Goal: Transaction & Acquisition: Purchase product/service

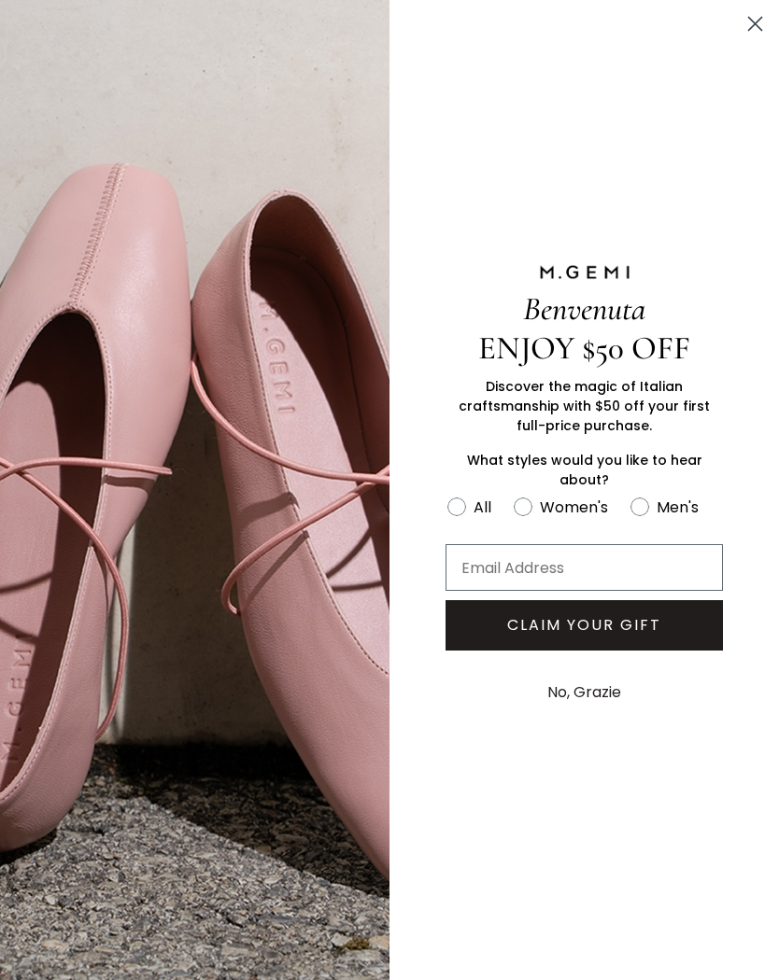
click at [766, 19] on circle "Close dialog" at bounding box center [754, 23] width 31 height 31
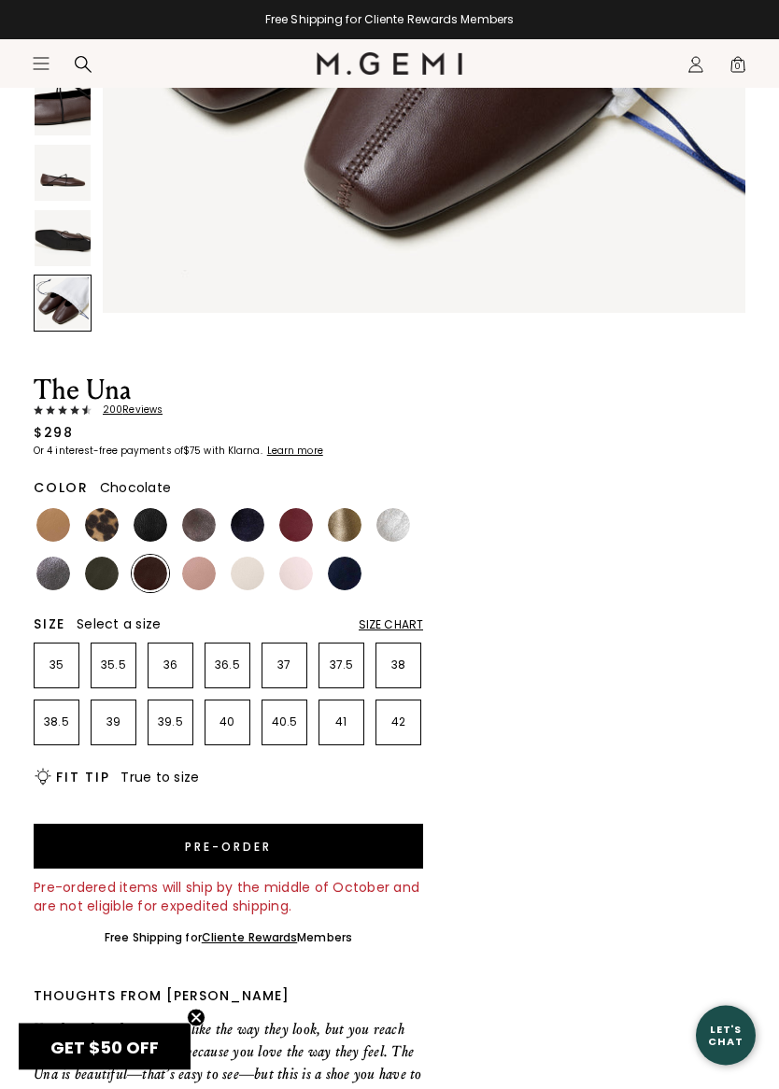
scroll to position [507, 0]
click at [405, 662] on p "38" at bounding box center [398, 664] width 44 height 15
click at [254, 840] on button "Pre-order" at bounding box center [228, 845] width 389 height 45
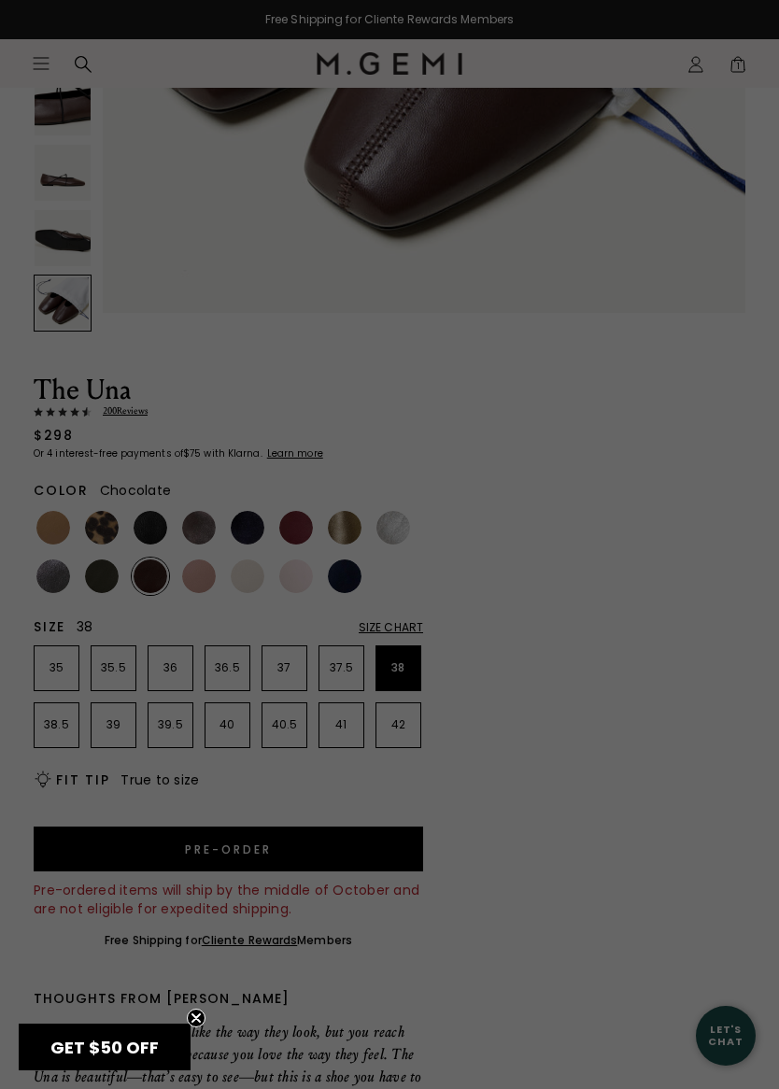
scroll to position [0, 0]
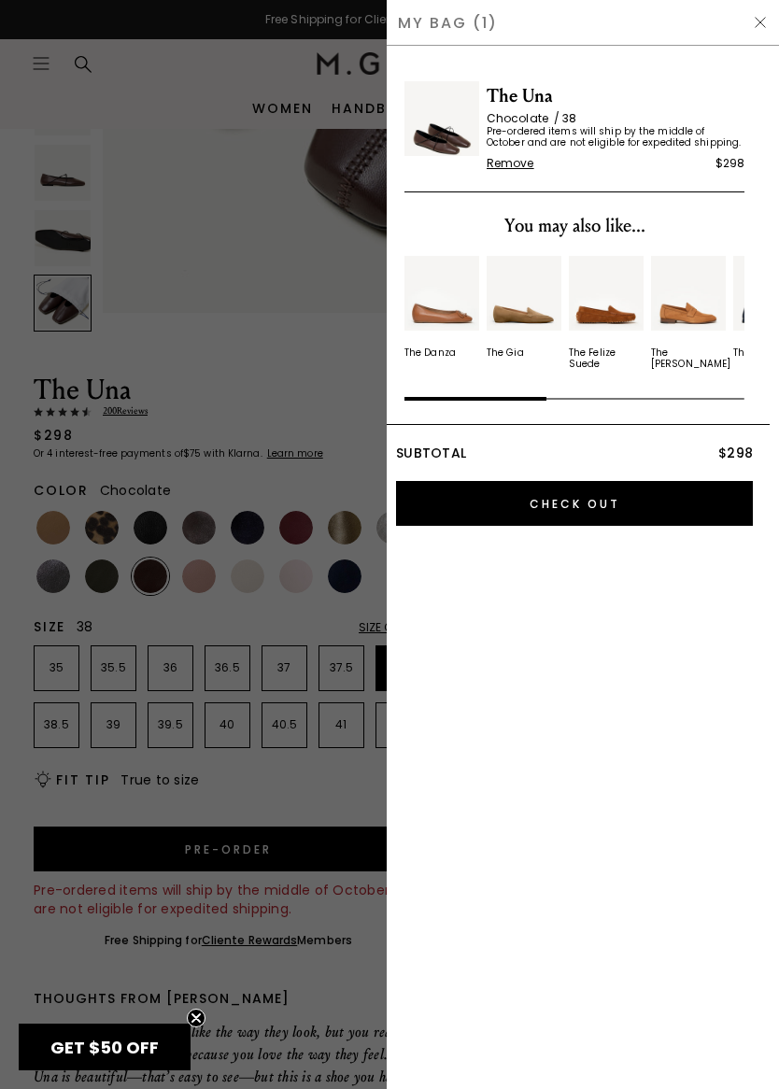
click at [574, 506] on input "Check Out" at bounding box center [574, 503] width 357 height 45
